Goal: Check status: Check status

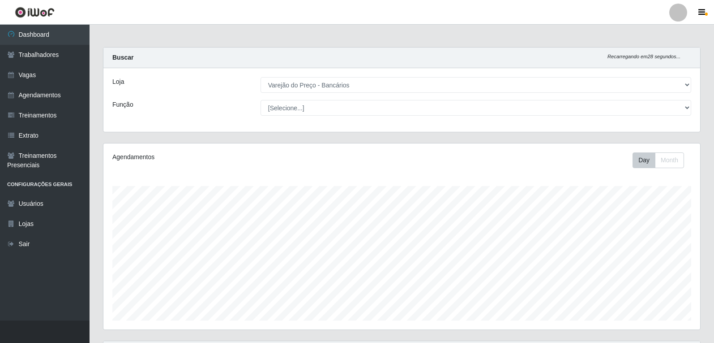
select select "157"
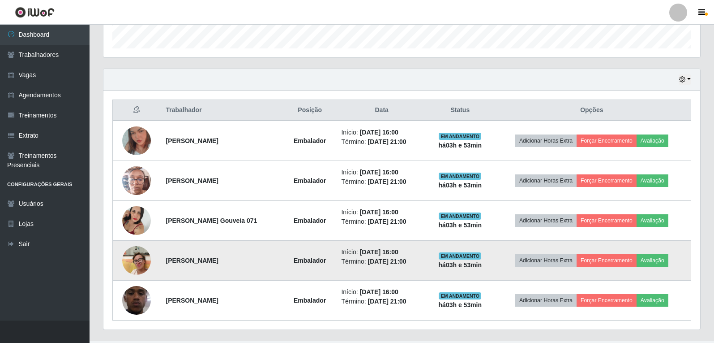
scroll to position [186, 597]
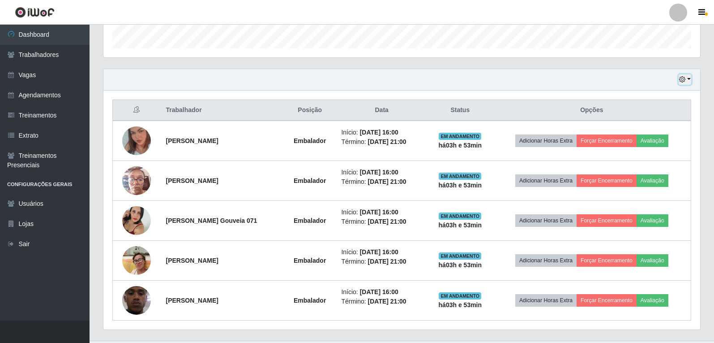
click at [688, 77] on button "button" at bounding box center [685, 79] width 13 height 10
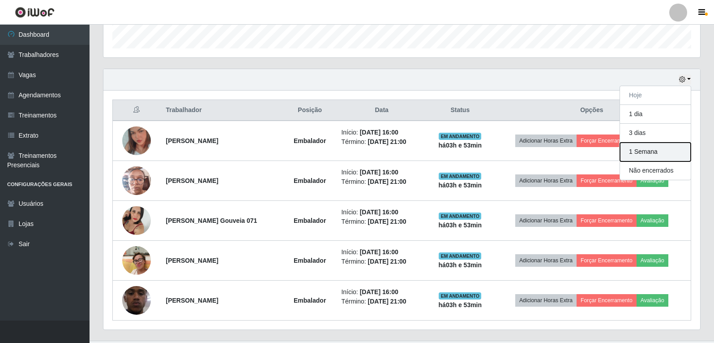
click at [645, 153] on button "1 Semana" at bounding box center [655, 151] width 71 height 19
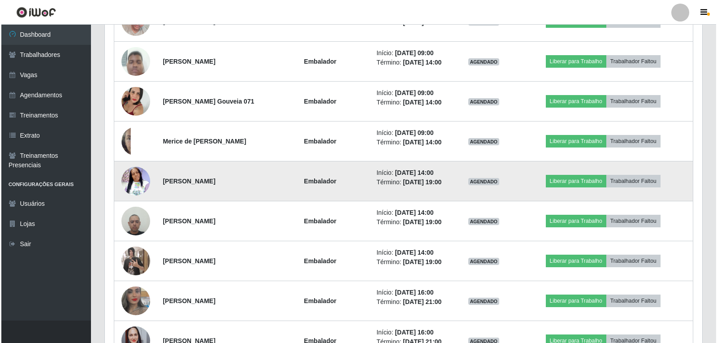
scroll to position [675, 0]
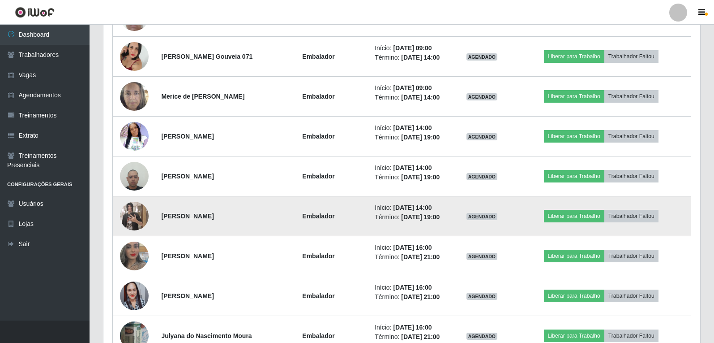
click at [131, 212] on img at bounding box center [134, 215] width 29 height 51
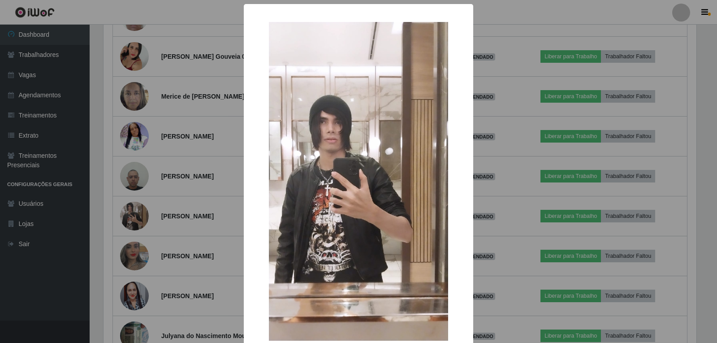
click at [130, 213] on div "× OK Cancel" at bounding box center [358, 171] width 717 height 343
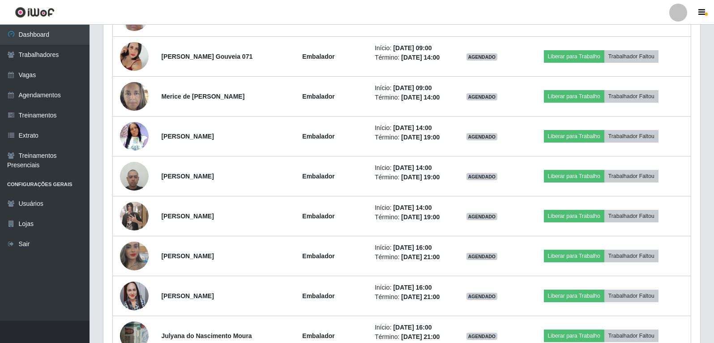
scroll to position [186, 597]
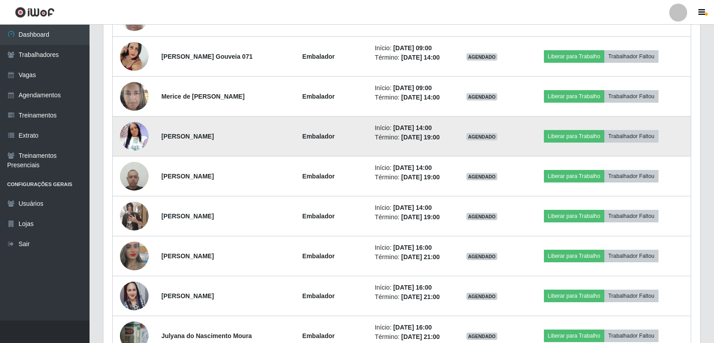
click at [130, 143] on img at bounding box center [134, 136] width 29 height 38
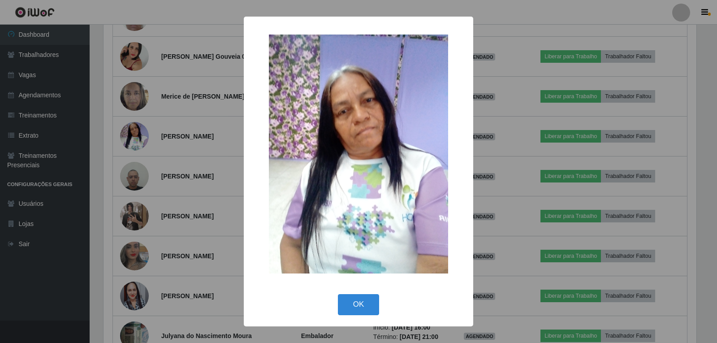
click at [130, 143] on div "× OK Cancel" at bounding box center [358, 171] width 717 height 343
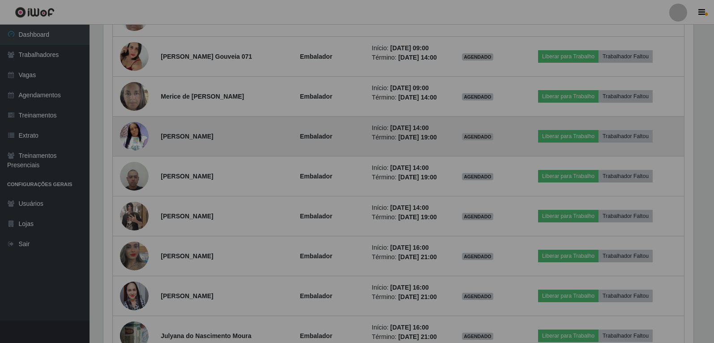
scroll to position [186, 597]
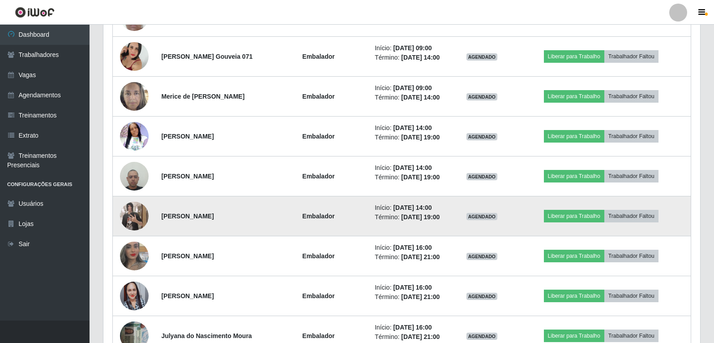
click at [133, 213] on img at bounding box center [134, 215] width 29 height 51
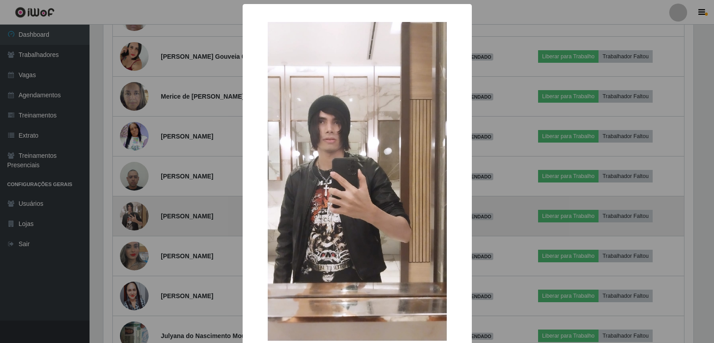
scroll to position [186, 593]
click at [133, 213] on div "× OK Cancel" at bounding box center [358, 171] width 717 height 343
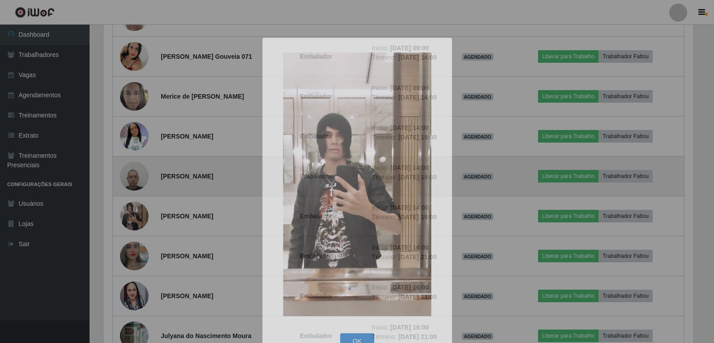
scroll to position [186, 597]
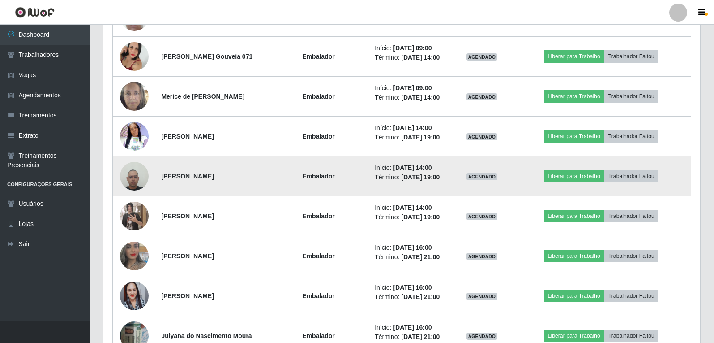
click at [137, 169] on img at bounding box center [134, 176] width 29 height 38
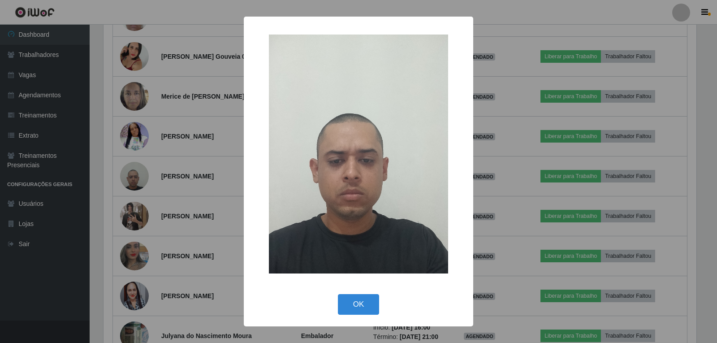
click at [137, 169] on div "× OK Cancel" at bounding box center [358, 171] width 717 height 343
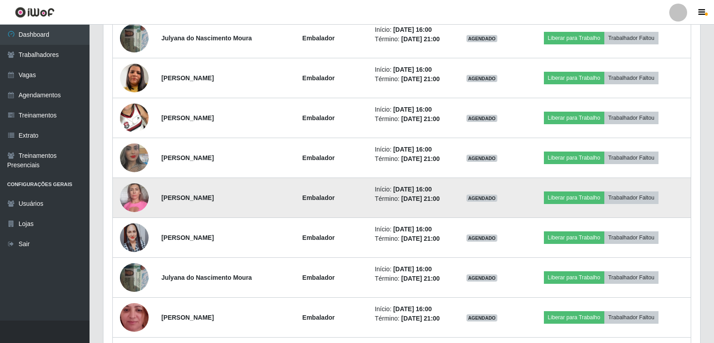
scroll to position [989, 0]
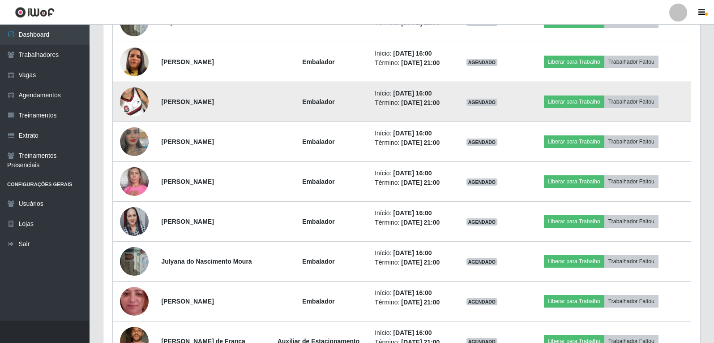
click at [120, 104] on img at bounding box center [134, 101] width 29 height 51
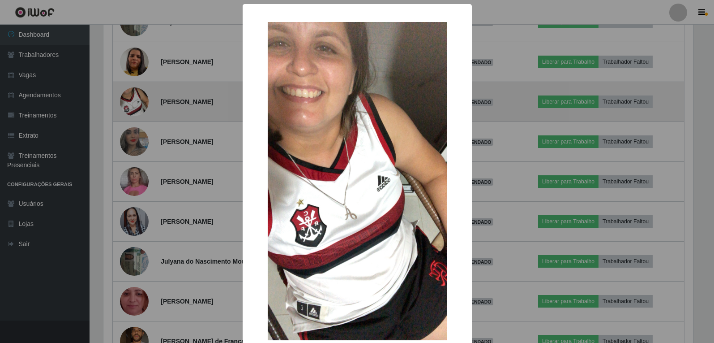
scroll to position [186, 593]
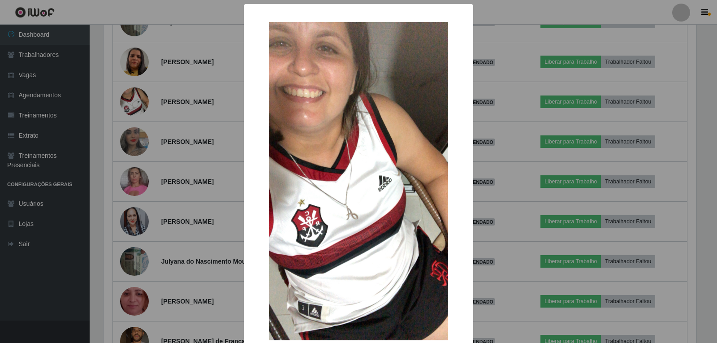
click at [135, 103] on div "× OK Cancel" at bounding box center [358, 171] width 717 height 343
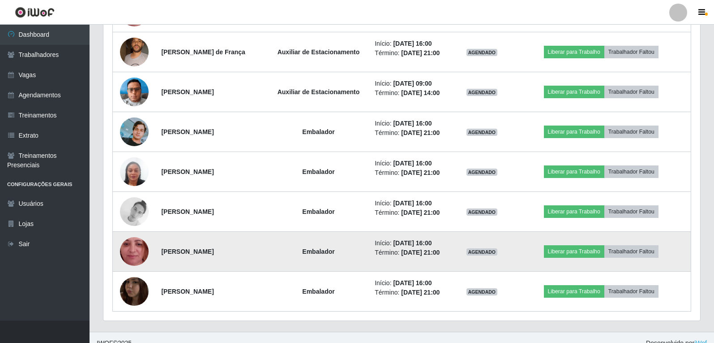
scroll to position [1289, 0]
